Goal: Find specific page/section: Find specific page/section

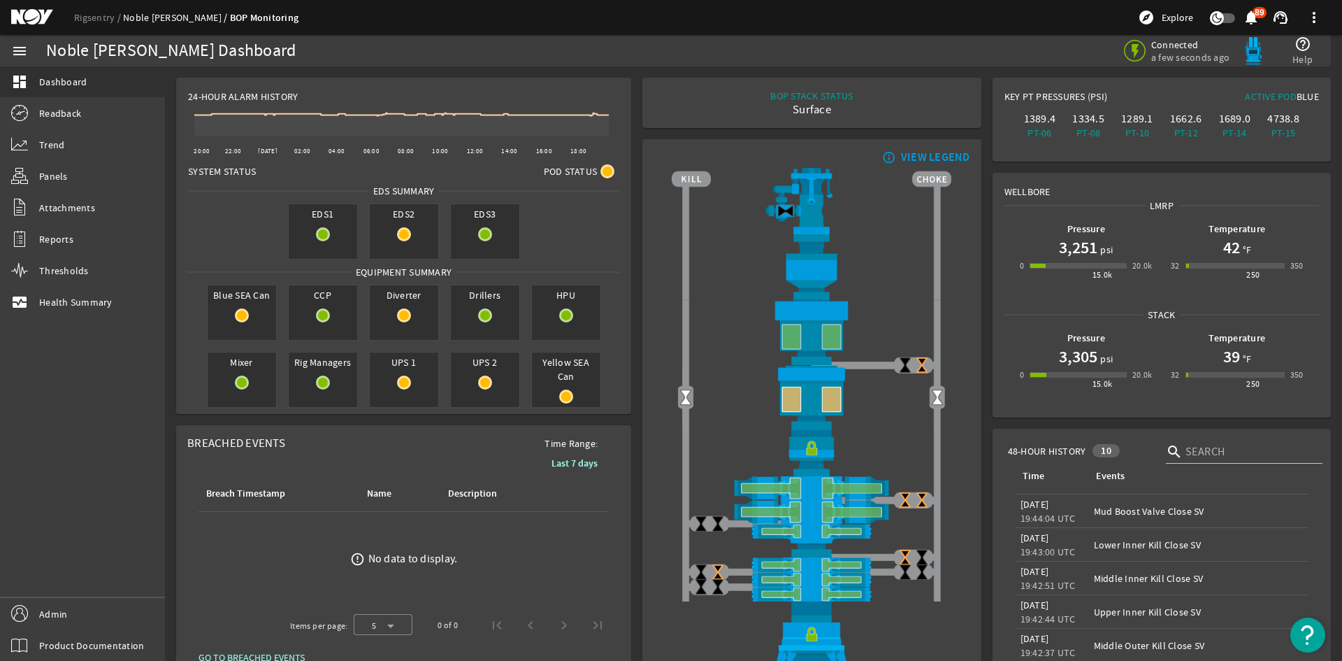
click at [154, 21] on link "Noble [PERSON_NAME]" at bounding box center [176, 17] width 107 height 13
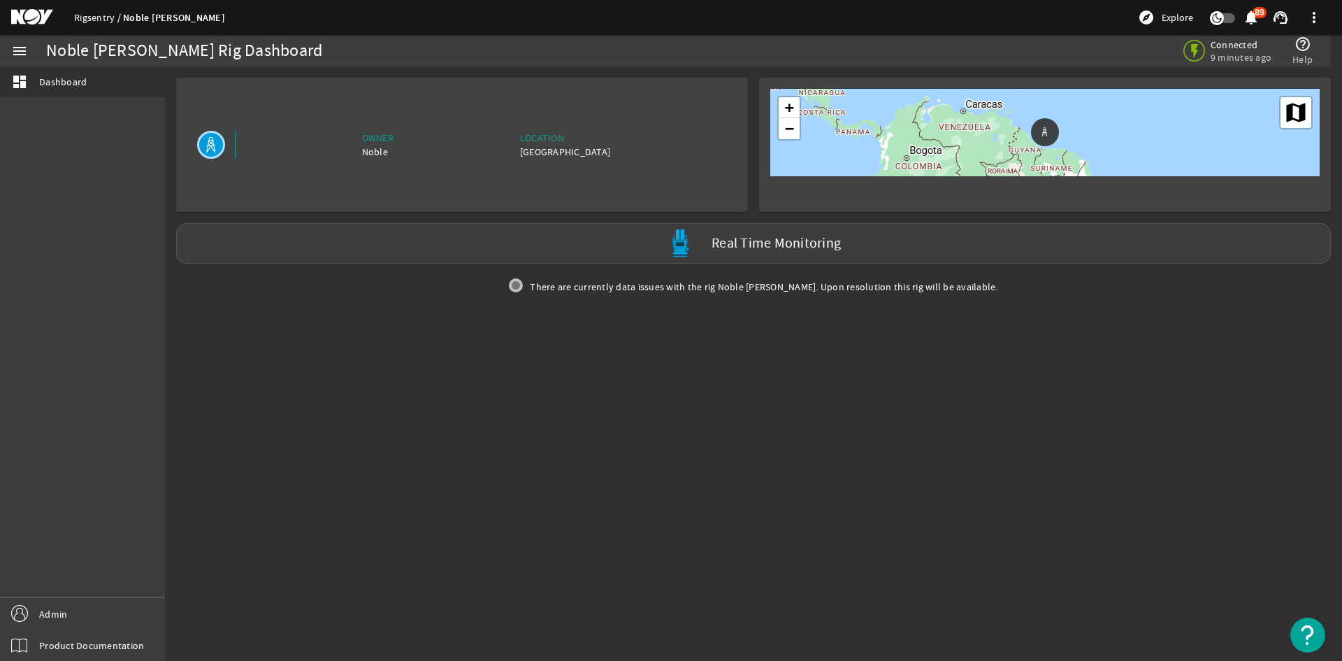
click at [98, 13] on link "Rigsentry" at bounding box center [98, 17] width 49 height 13
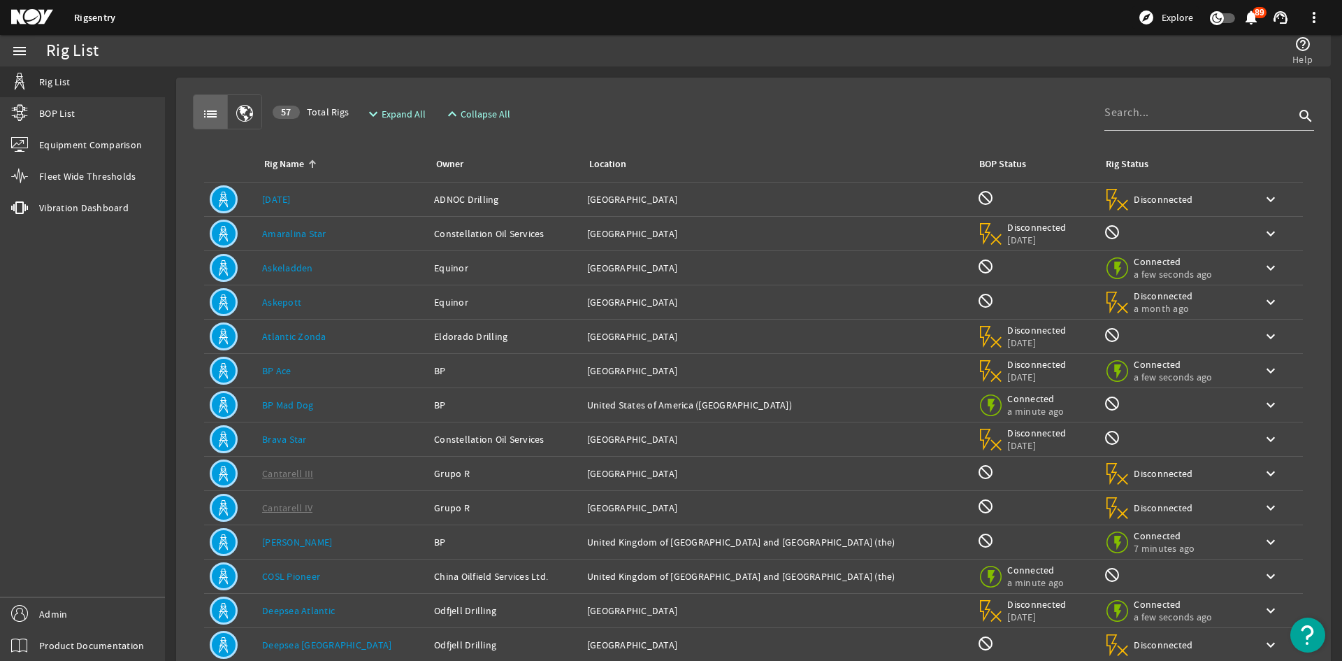
click at [287, 305] on link "Askepott" at bounding box center [281, 302] width 39 height 13
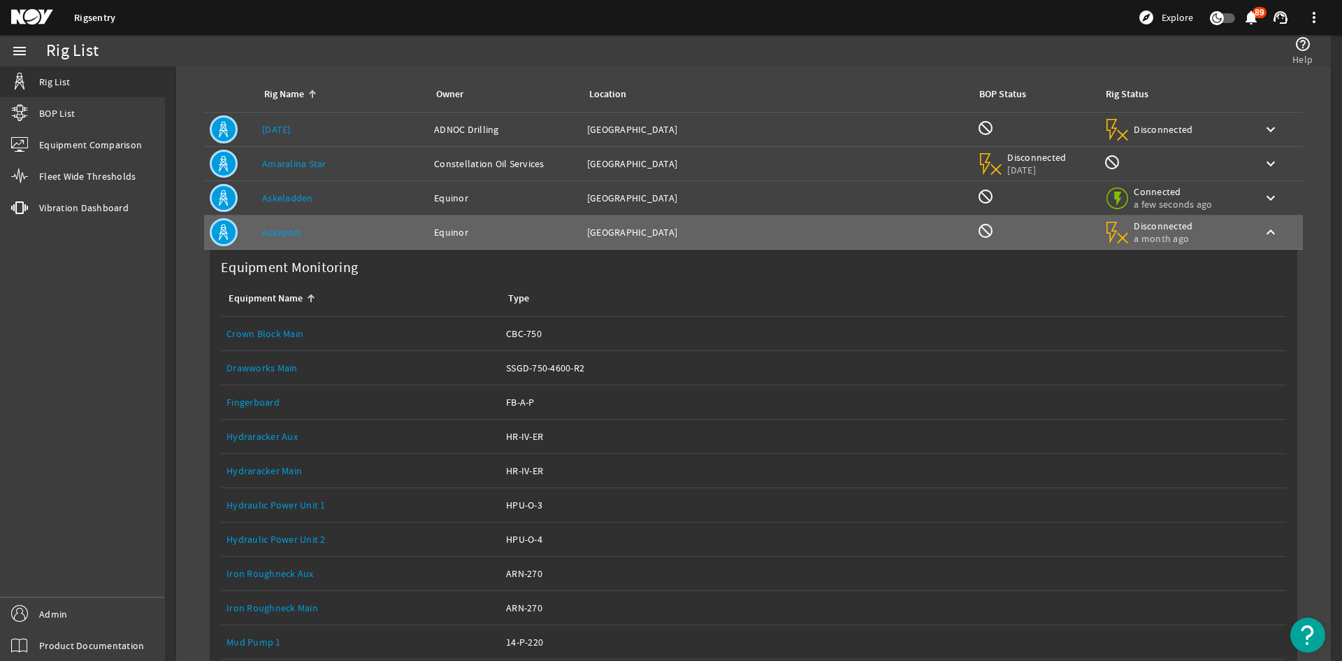
scroll to position [140, 0]
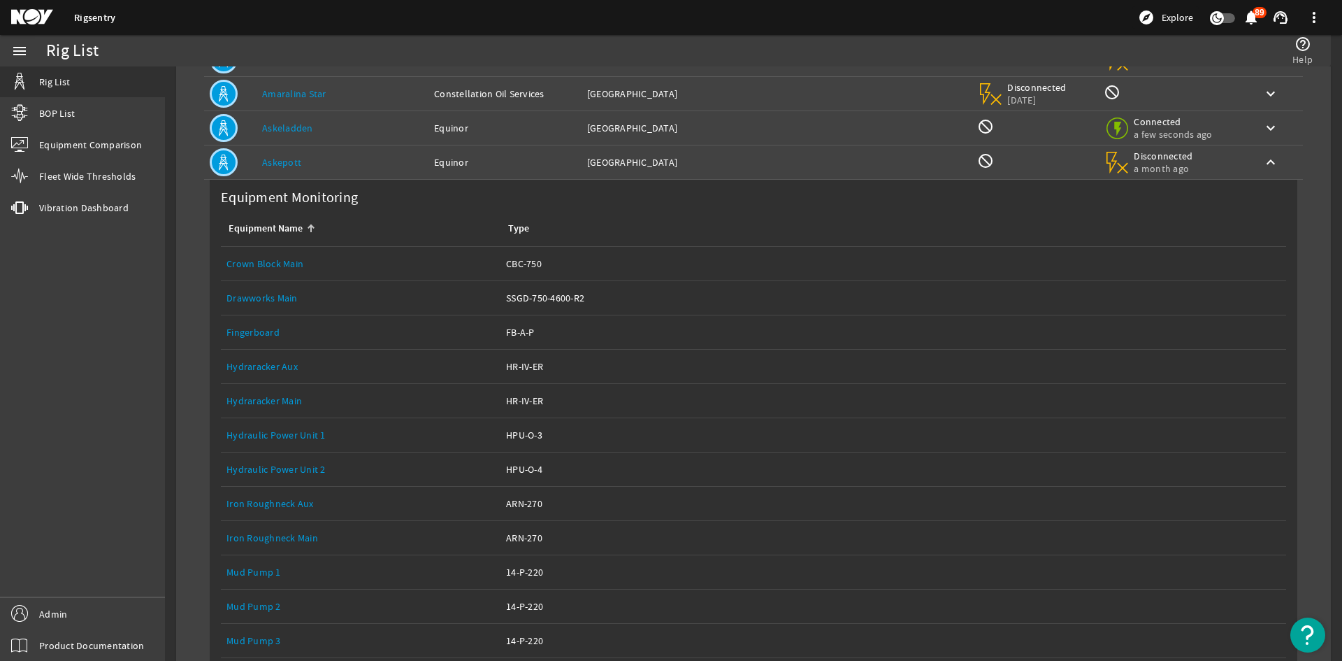
click at [271, 166] on link "Askepott" at bounding box center [281, 162] width 39 height 13
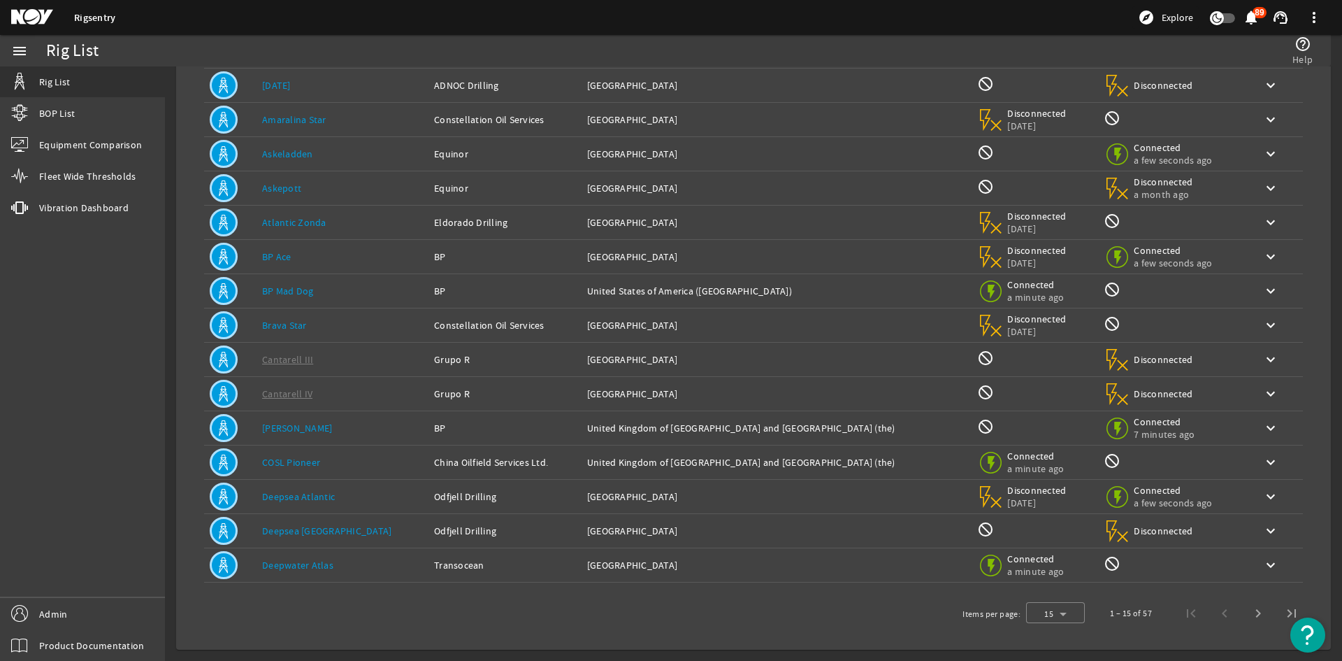
scroll to position [114, 0]
click at [290, 187] on link "Askepott" at bounding box center [281, 188] width 39 height 13
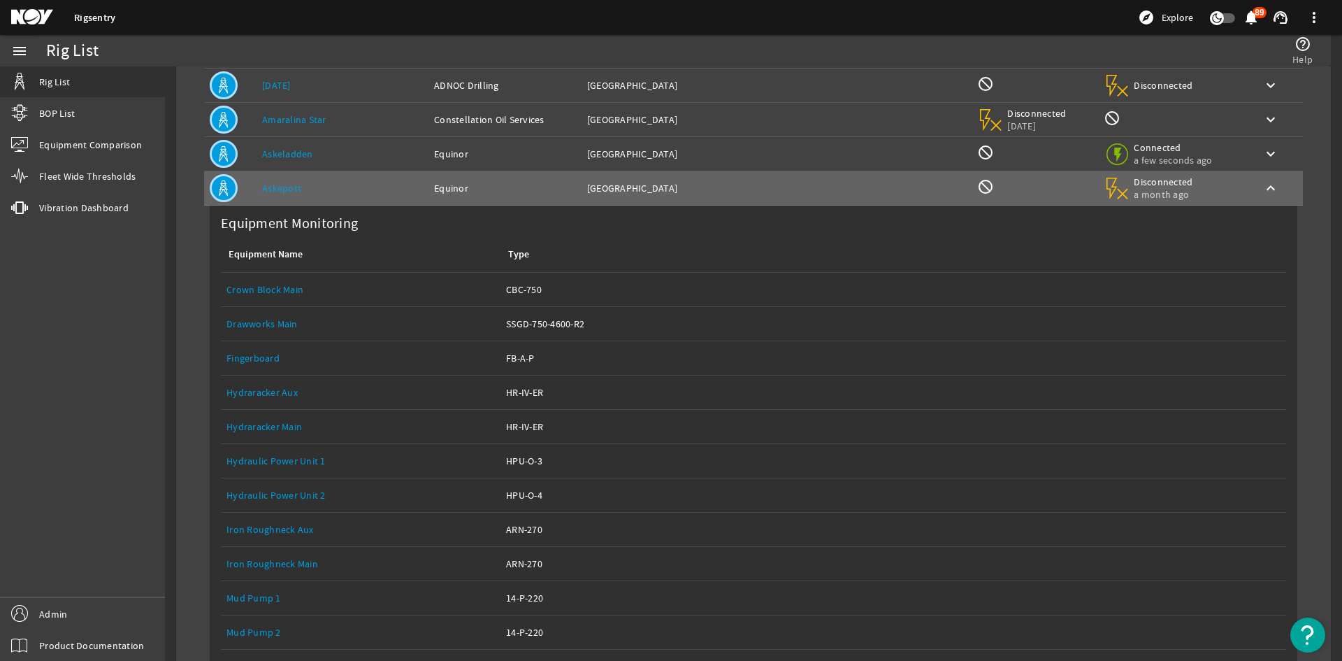
scroll to position [140, 0]
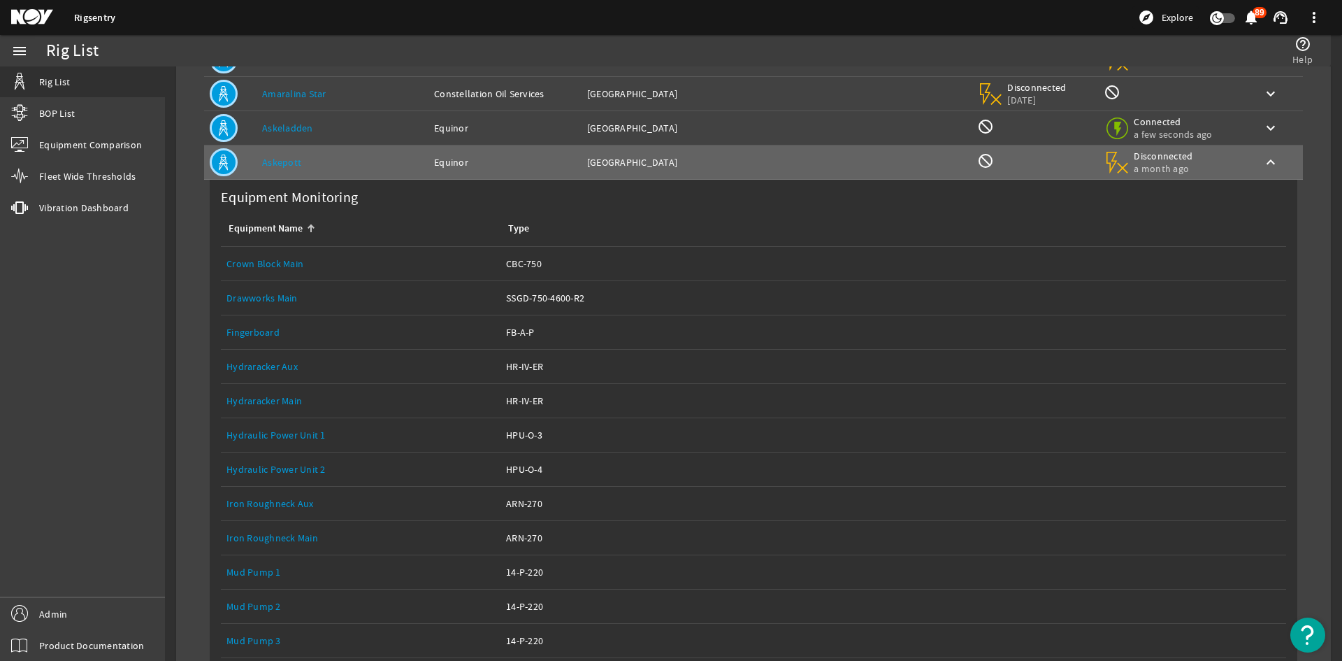
click at [273, 270] on div "Equipment Name: Crown Block Main" at bounding box center [360, 264] width 268 height 14
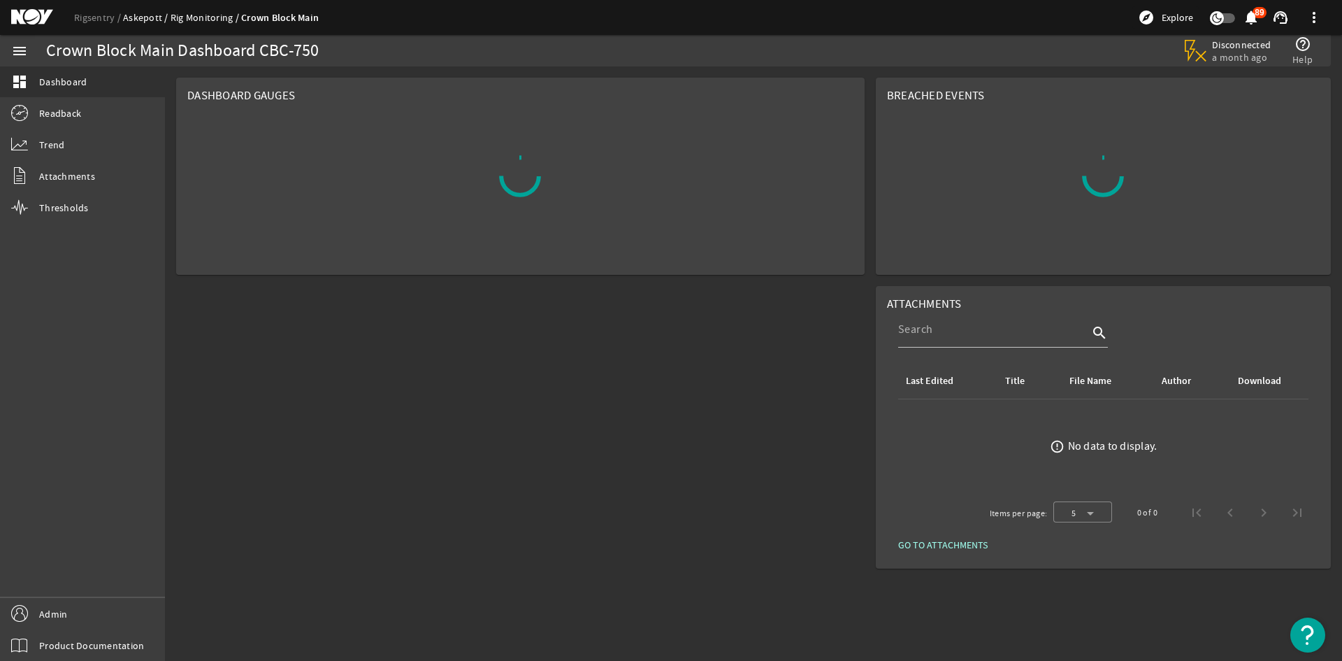
click at [159, 14] on link "Askepott" at bounding box center [147, 17] width 48 height 13
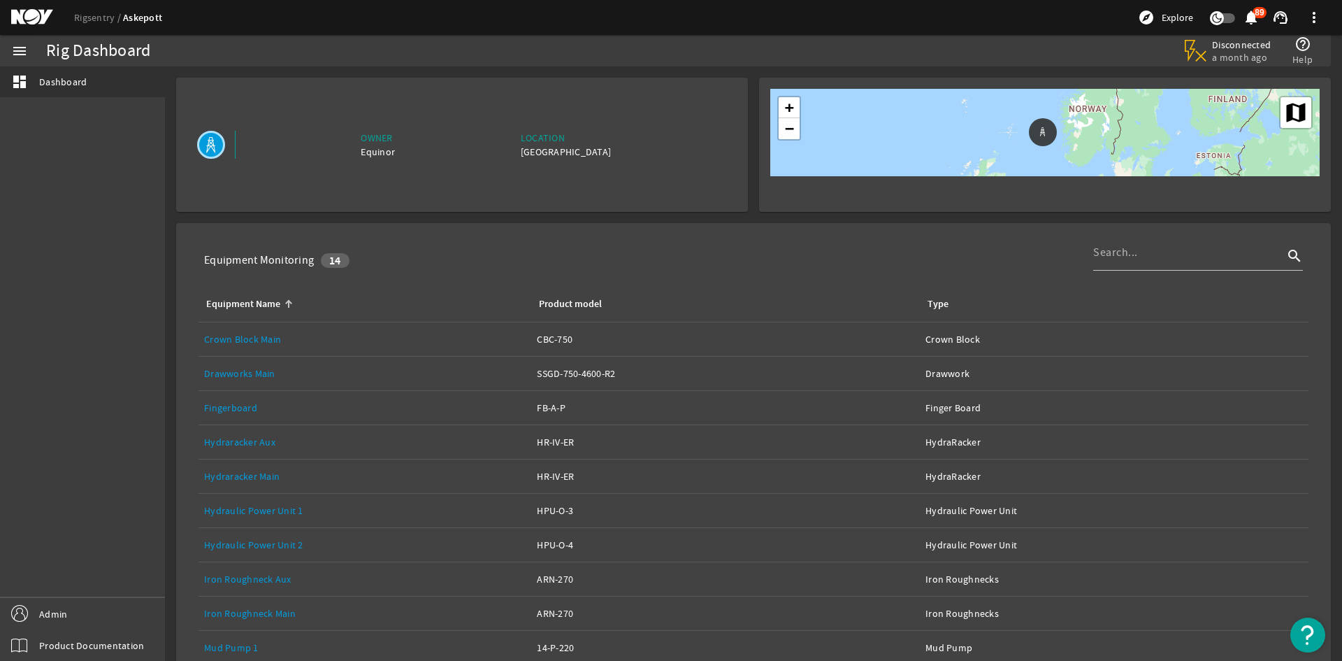
click at [39, 15] on mat-icon at bounding box center [42, 17] width 63 height 17
